Goal: Task Accomplishment & Management: Use online tool/utility

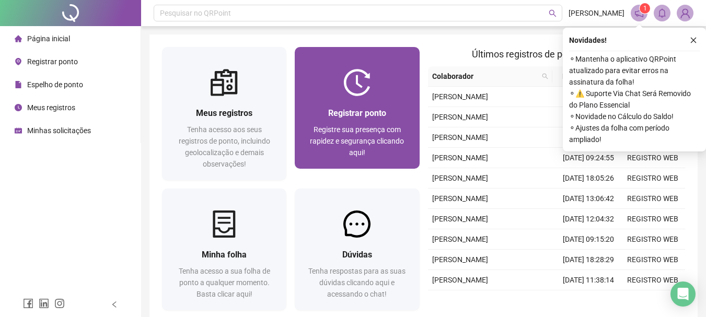
click at [356, 99] on div "Registrar ponto Registre sua presença com rapidez e segurança clicando aqui!" at bounding box center [357, 132] width 124 height 73
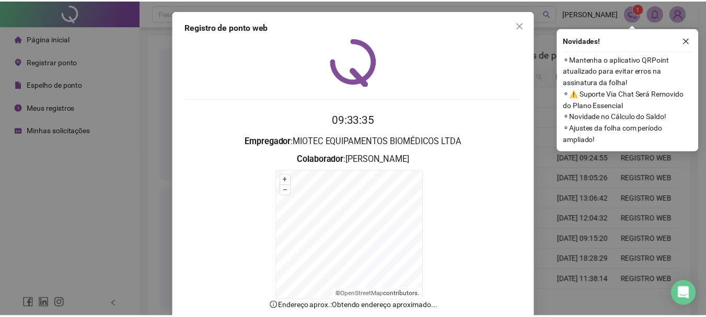
scroll to position [65, 0]
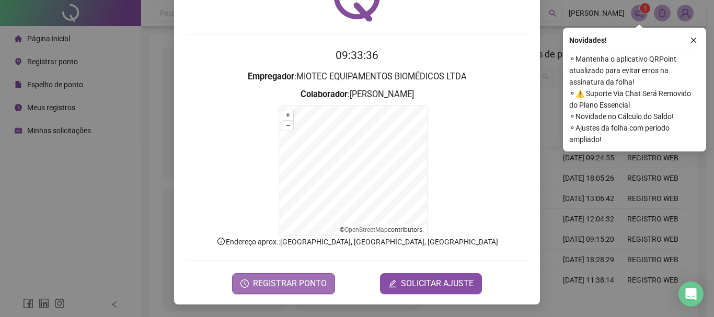
click at [287, 277] on span "REGISTRAR PONTO" at bounding box center [290, 283] width 74 height 13
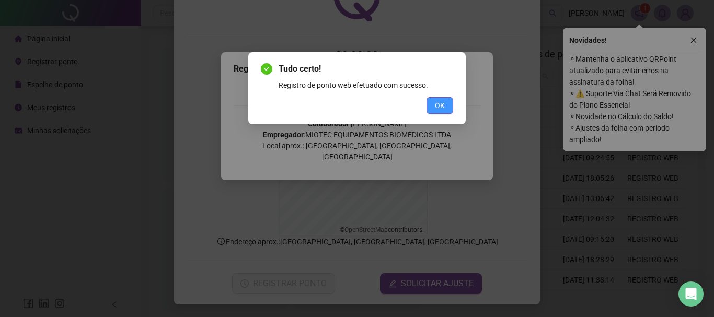
click at [435, 104] on span "OK" at bounding box center [440, 105] width 10 height 11
click at [133, 105] on div "Tudo certo! Registro de ponto web efetuado com sucesso. OK" at bounding box center [357, 158] width 714 height 317
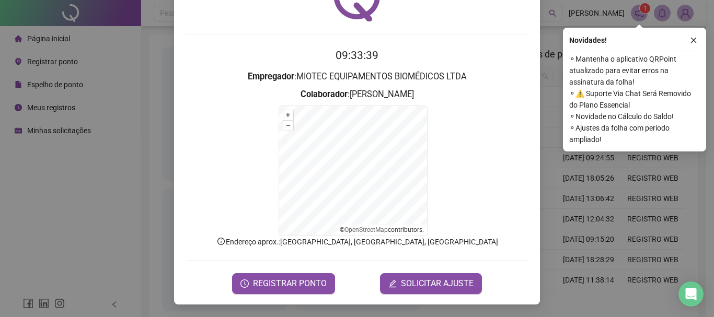
click at [146, 101] on div "Registro de ponto web 09:33:39 Empregador : MIOTEC EQUIPAMENTOS BIOMÉDICOS LTDA…" at bounding box center [357, 158] width 714 height 317
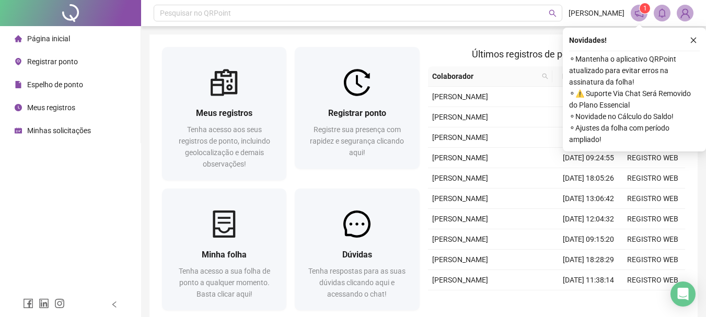
click at [55, 85] on span "Espelho de ponto" at bounding box center [55, 84] width 56 height 8
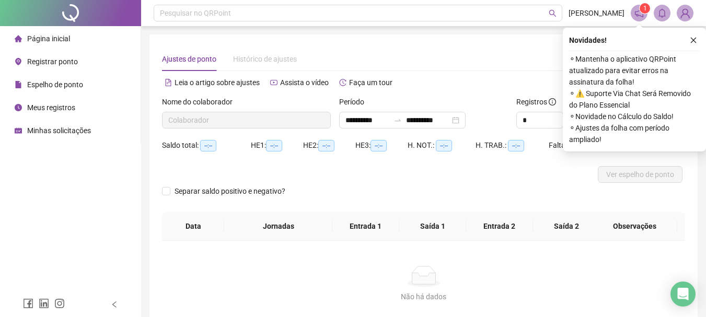
type input "**********"
click at [48, 38] on span "Página inicial" at bounding box center [48, 38] width 43 height 8
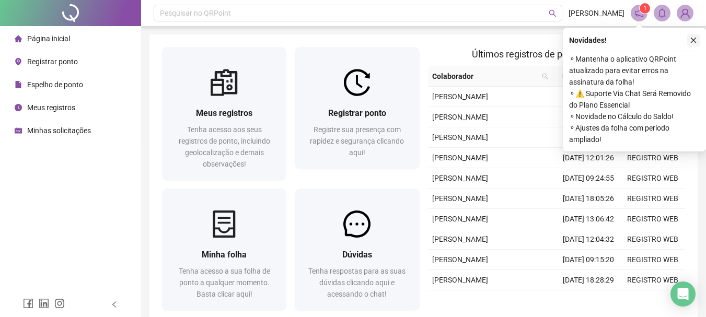
click at [694, 37] on icon "close" at bounding box center [693, 40] width 7 height 7
